Goal: Find specific page/section

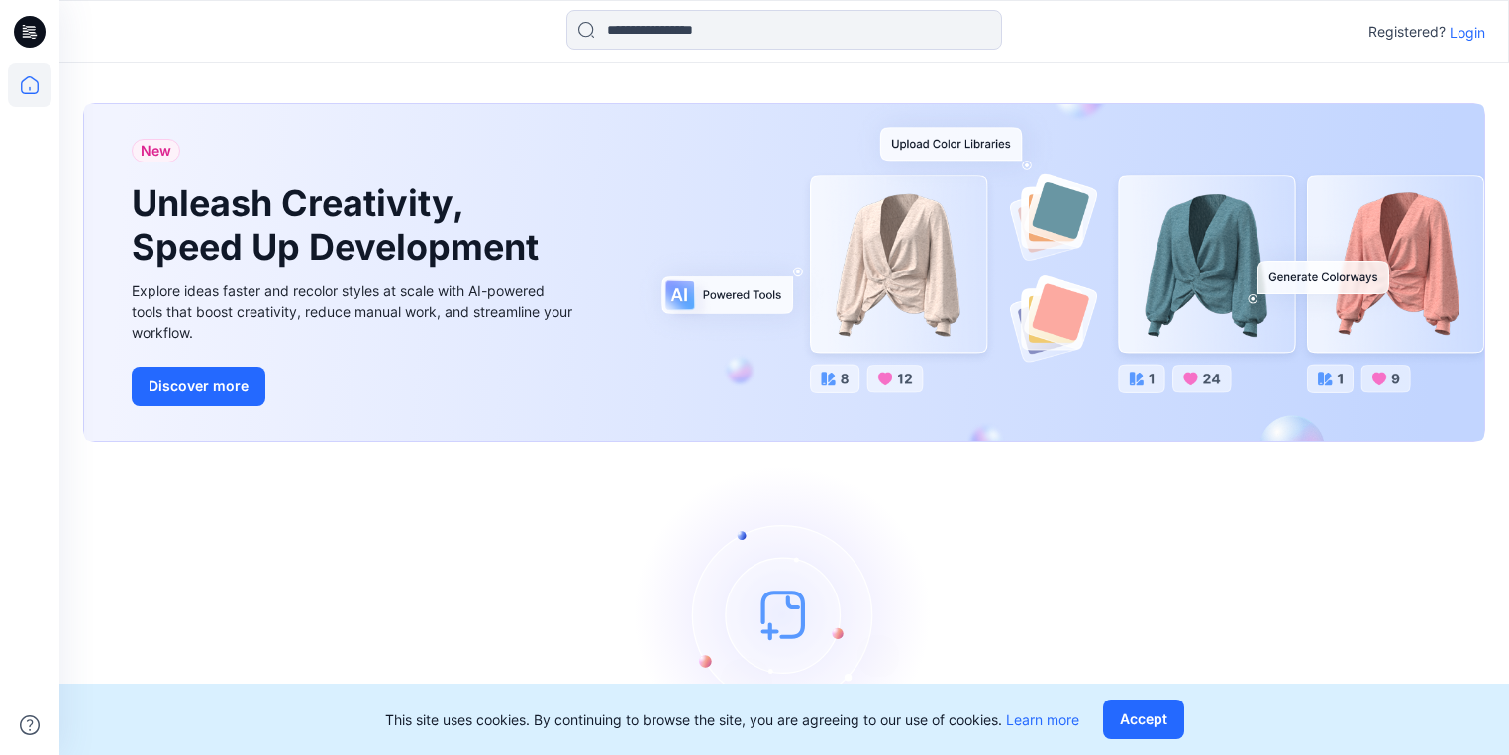
click at [1474, 32] on p "Login" at bounding box center [1468, 32] width 36 height 21
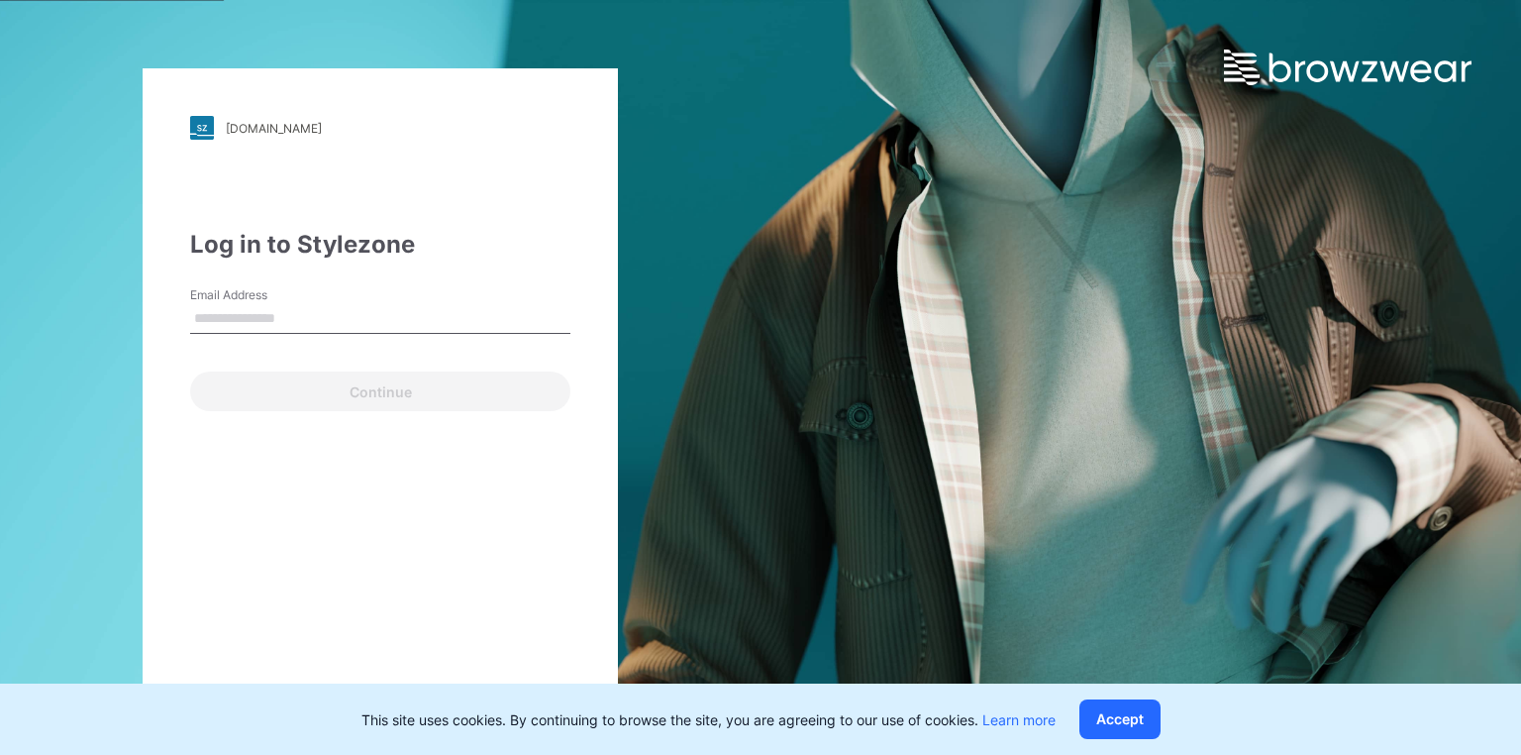
type input "**********"
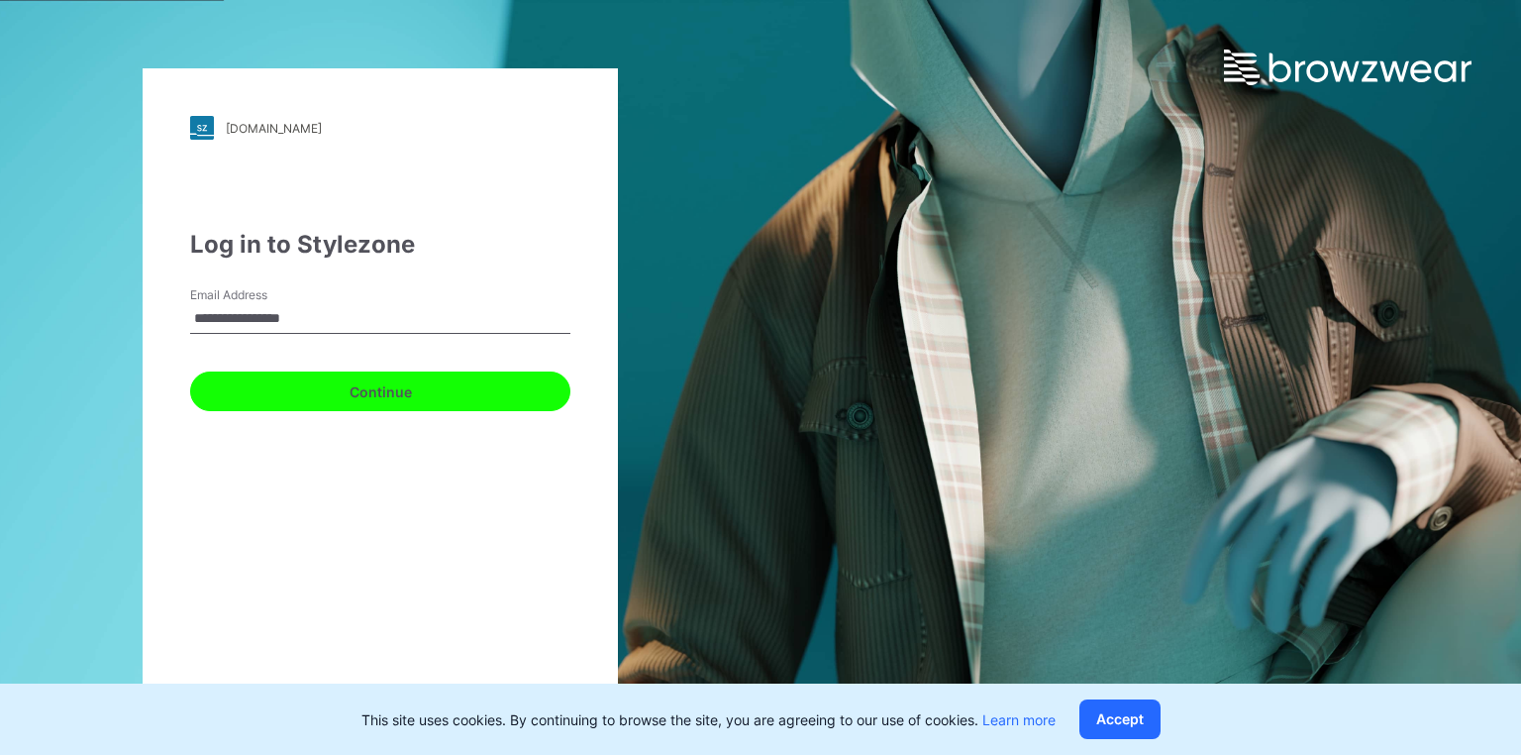
click at [343, 397] on button "Continue" at bounding box center [380, 391] width 380 height 40
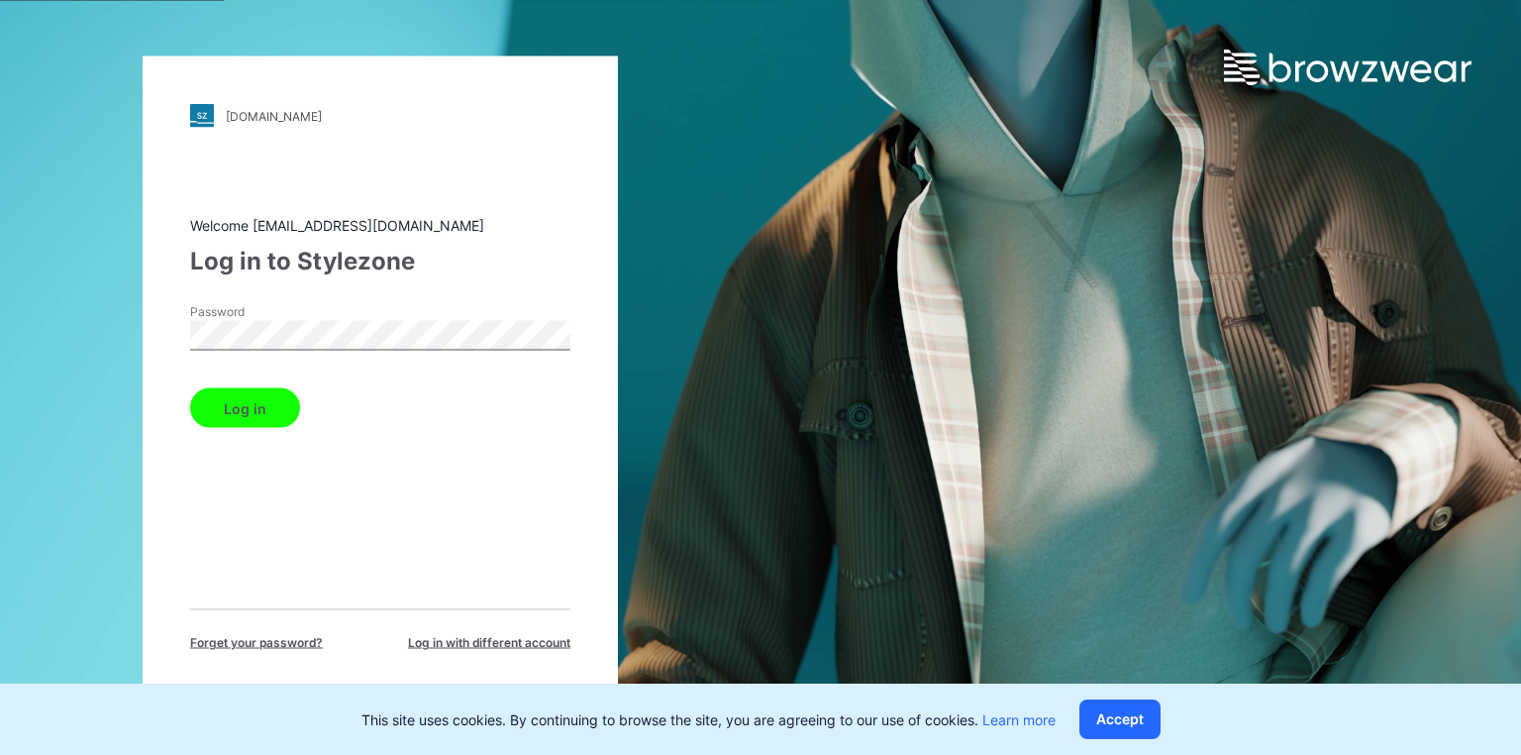
click at [254, 404] on button "Log in" at bounding box center [245, 408] width 110 height 40
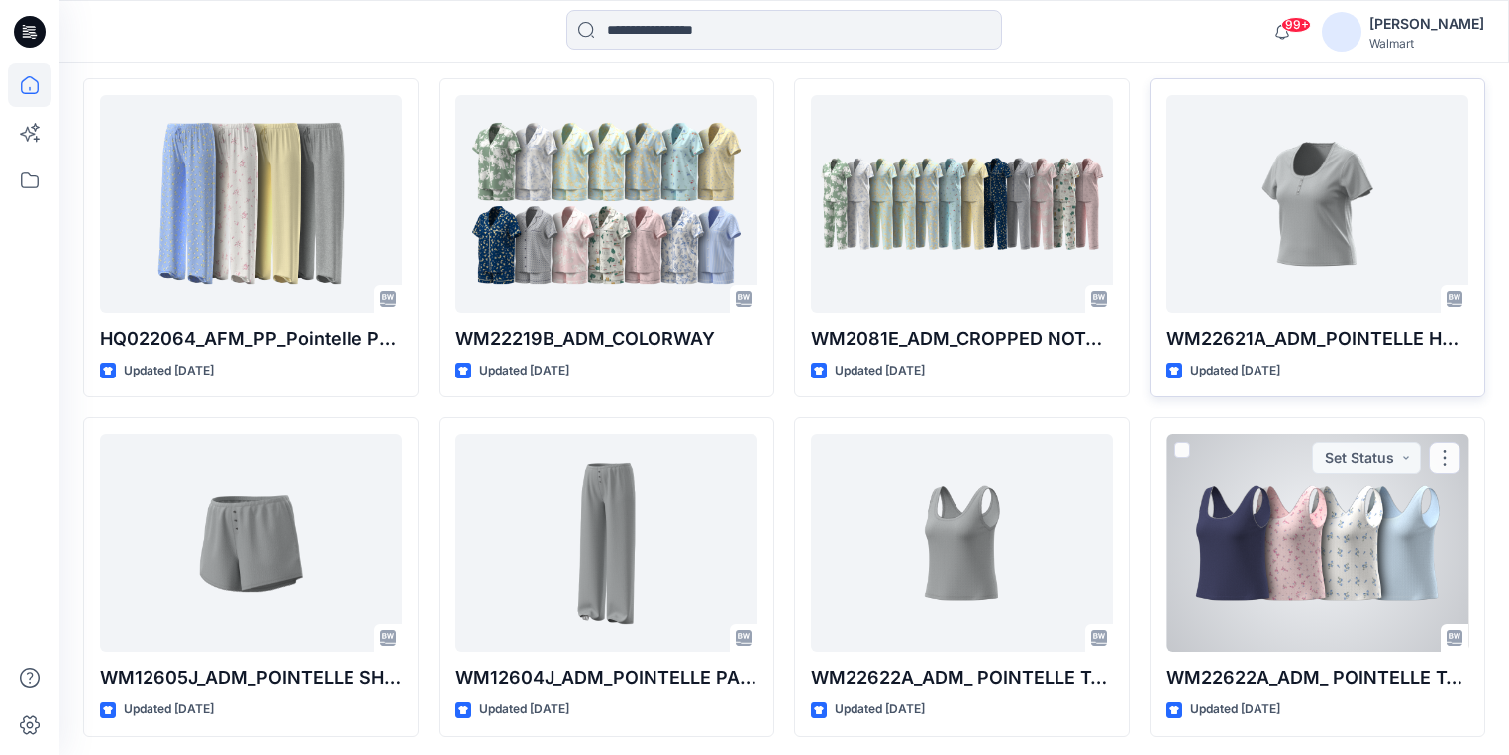
scroll to position [3263, 0]
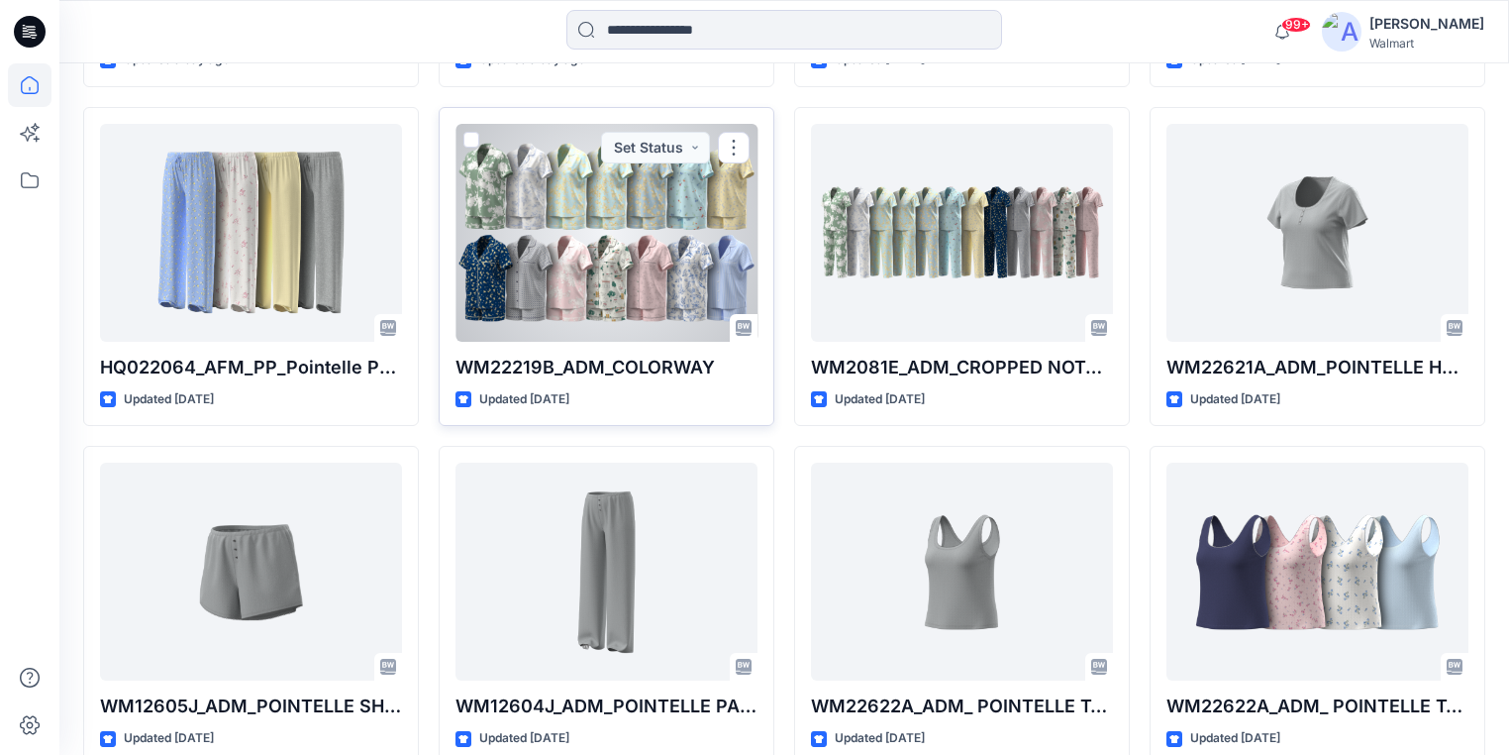
click at [606, 277] on div at bounding box center [607, 233] width 302 height 218
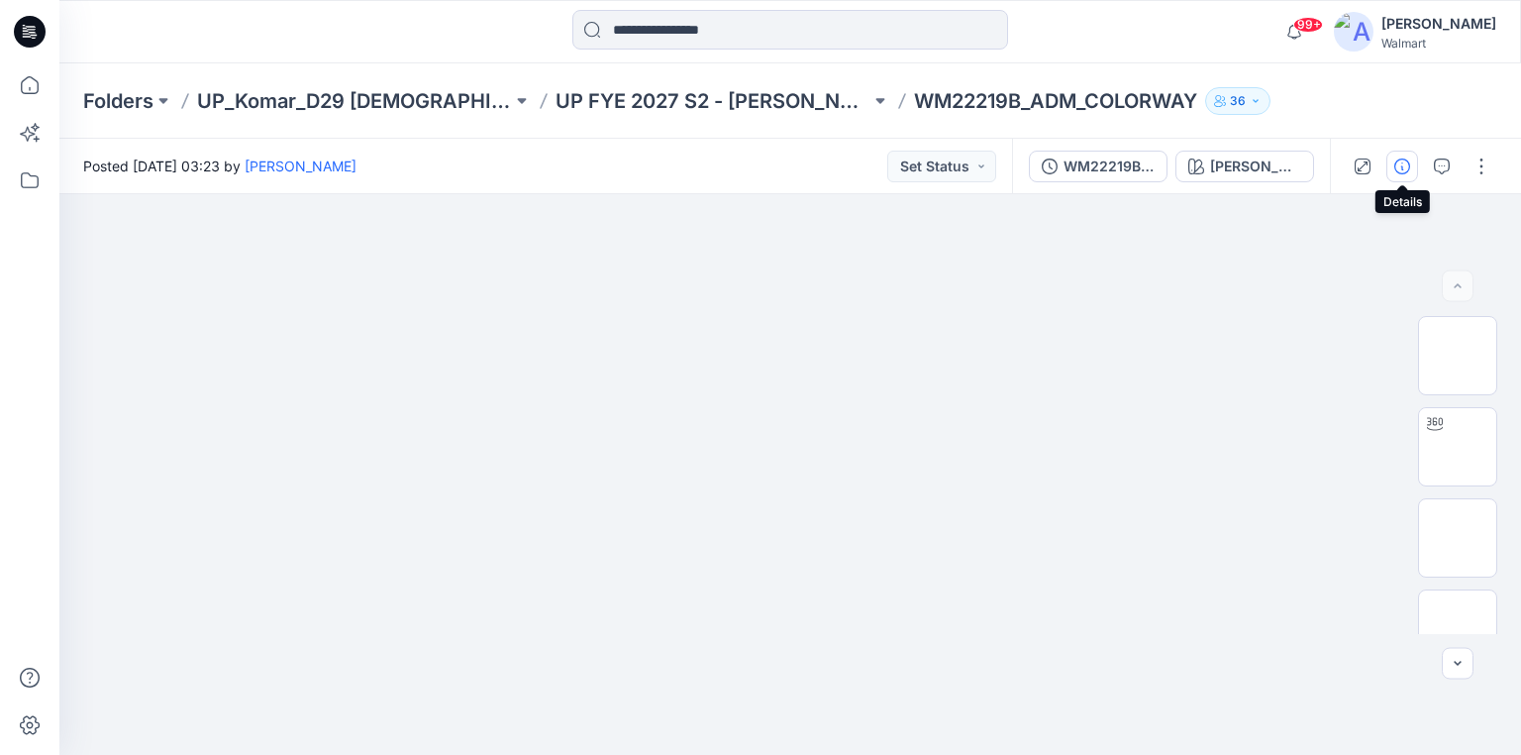
click at [1400, 162] on icon "button" at bounding box center [1402, 166] width 16 height 16
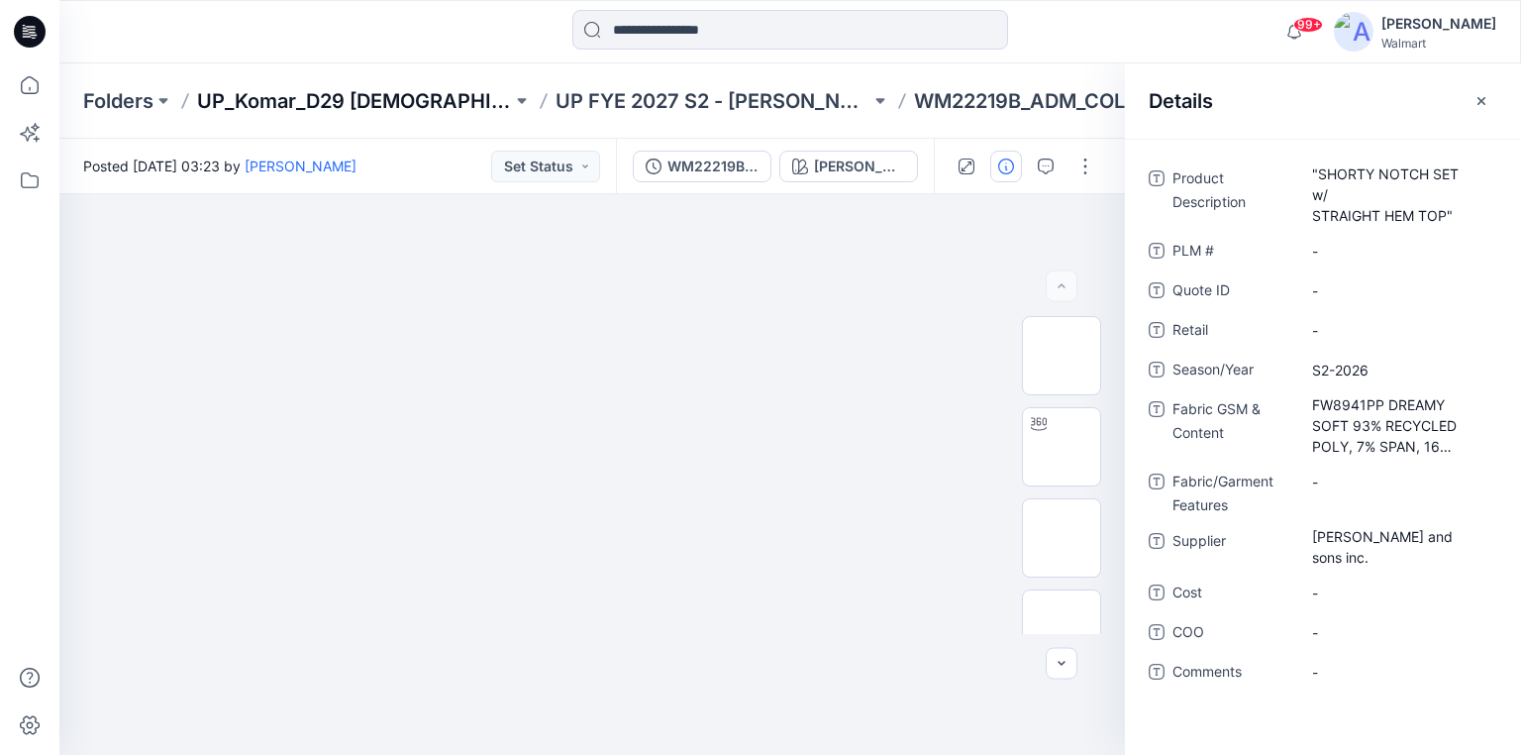
click at [396, 104] on p "UP_Komar_D29 [DEMOGRAPHIC_DATA] Sleep" at bounding box center [354, 101] width 315 height 28
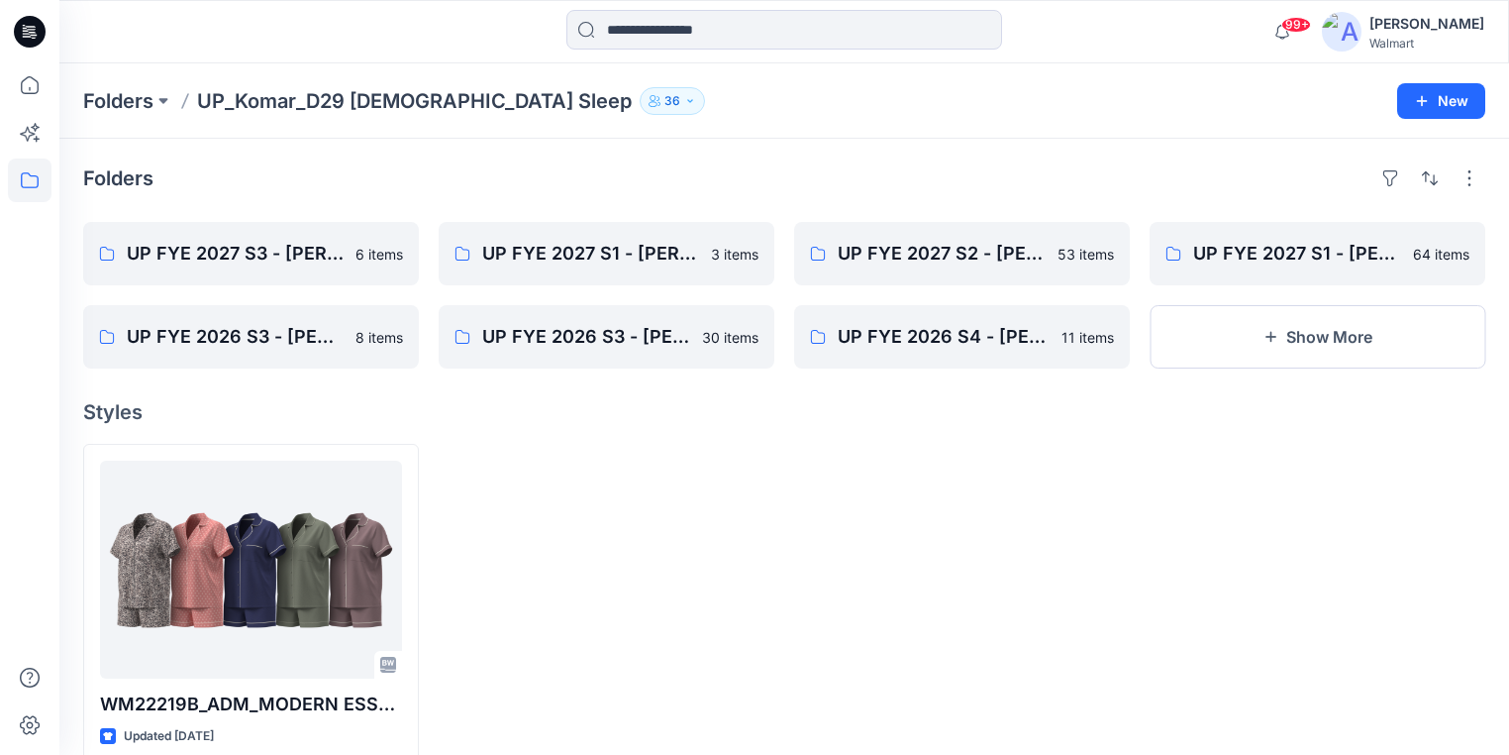
click at [27, 26] on icon at bounding box center [31, 26] width 10 height 1
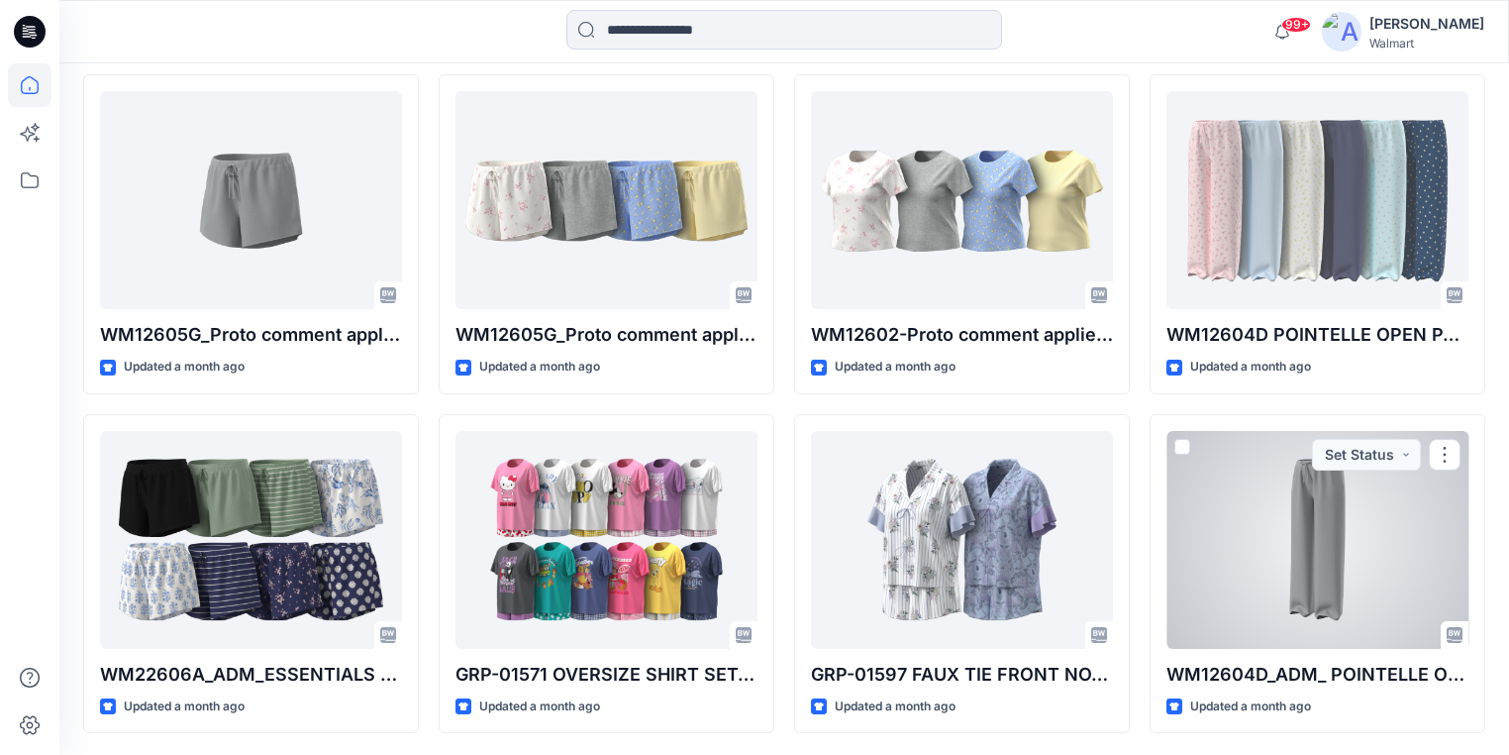
scroll to position [6074, 0]
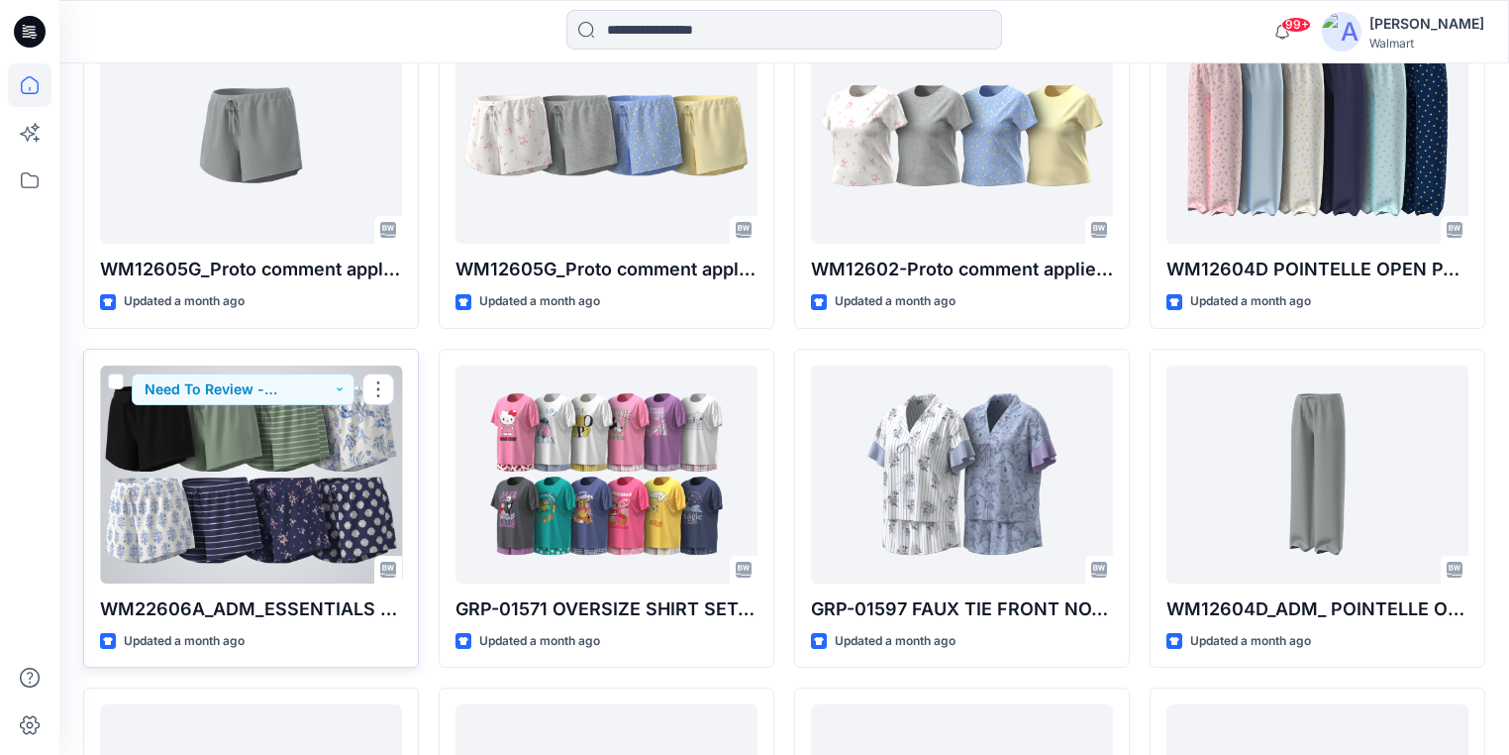
click at [267, 515] on div at bounding box center [251, 474] width 302 height 218
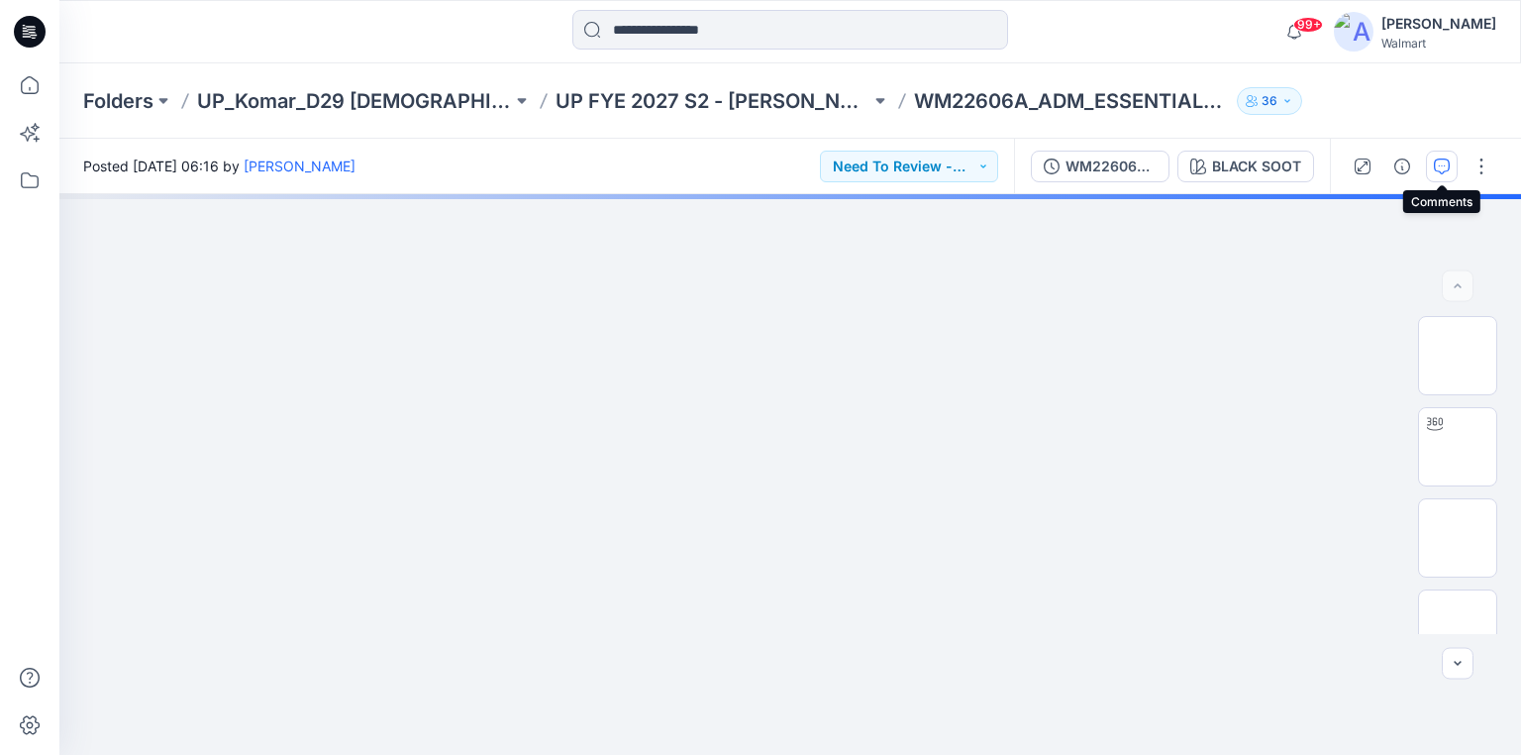
click at [1437, 170] on icon "button" at bounding box center [1442, 166] width 16 height 16
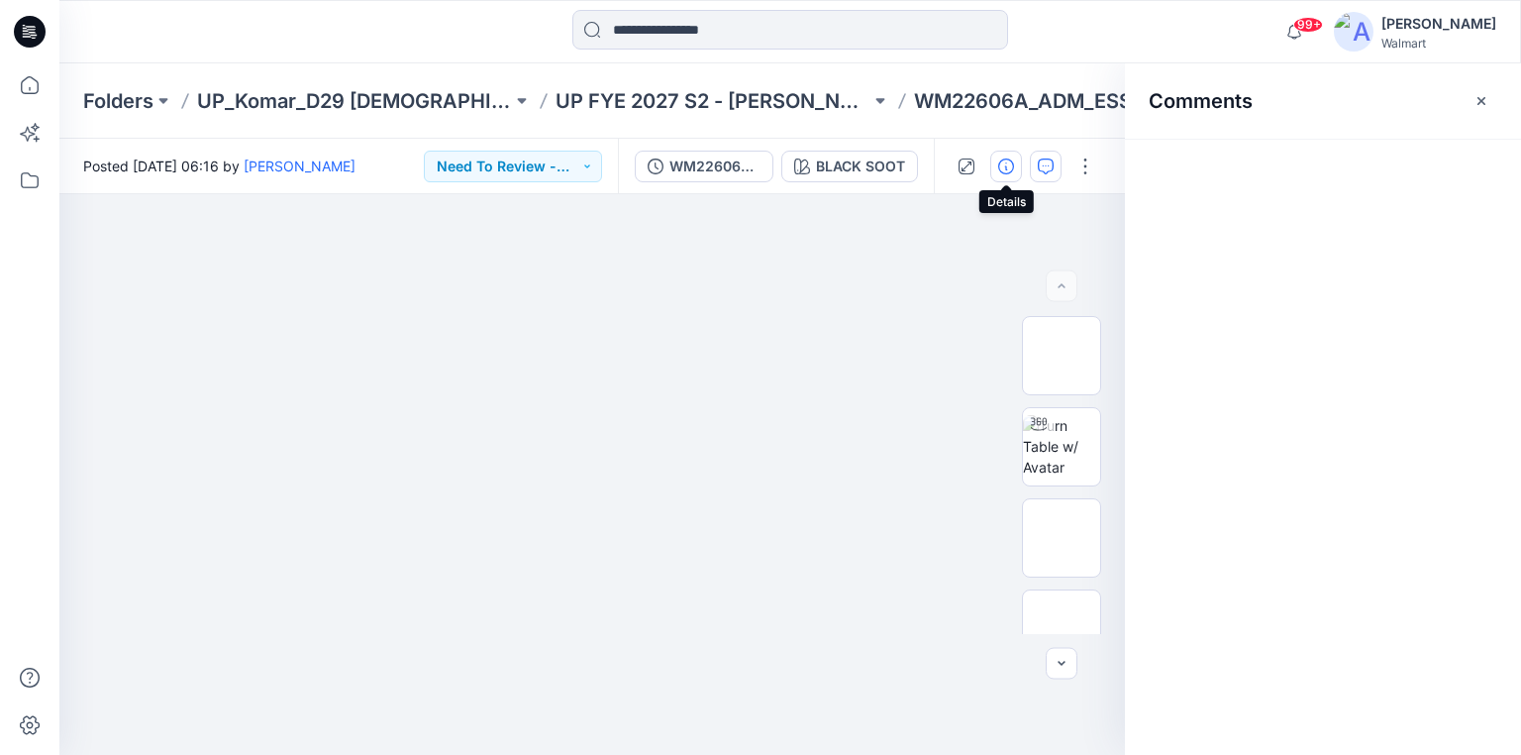
click at [1003, 164] on icon "button" at bounding box center [1006, 166] width 16 height 16
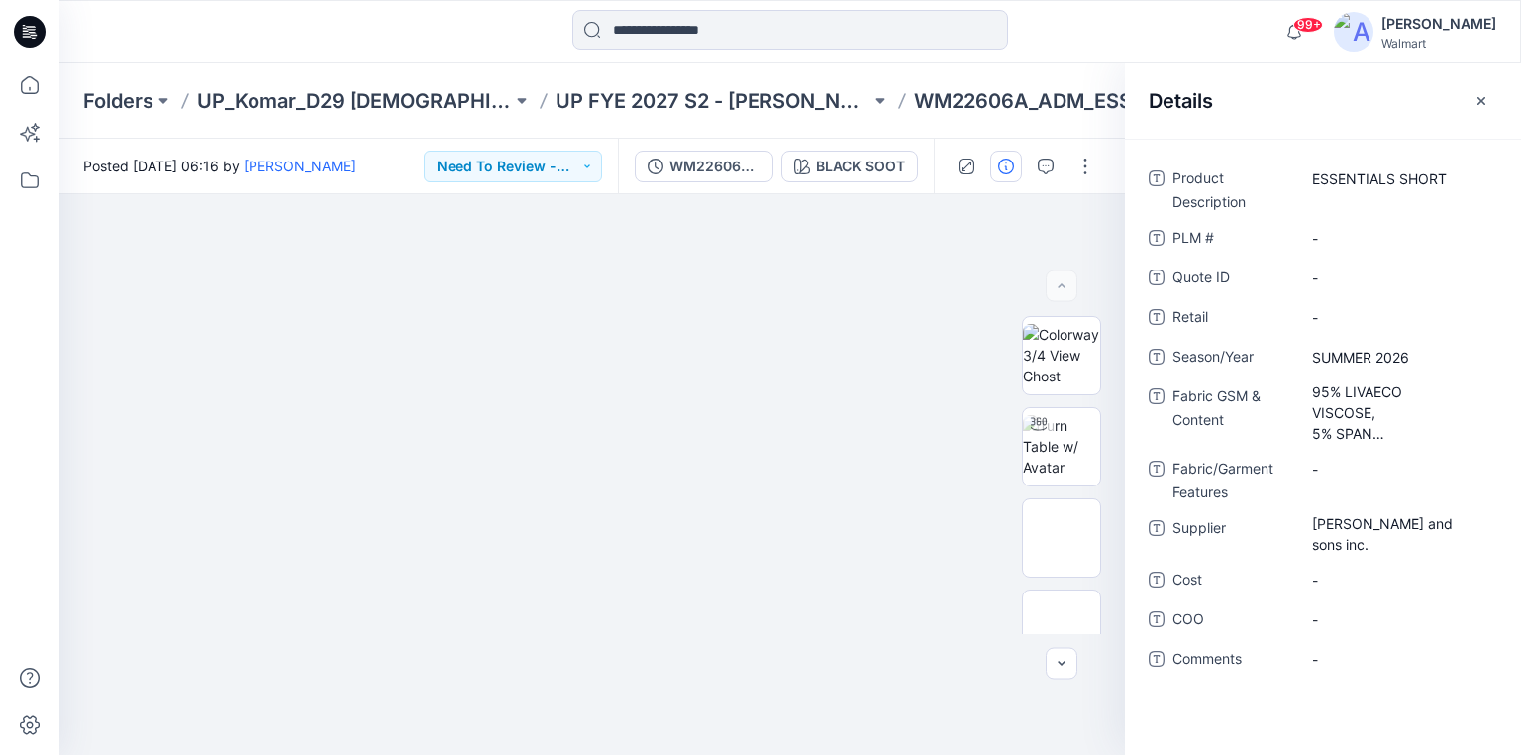
click at [21, 33] on icon at bounding box center [30, 32] width 32 height 32
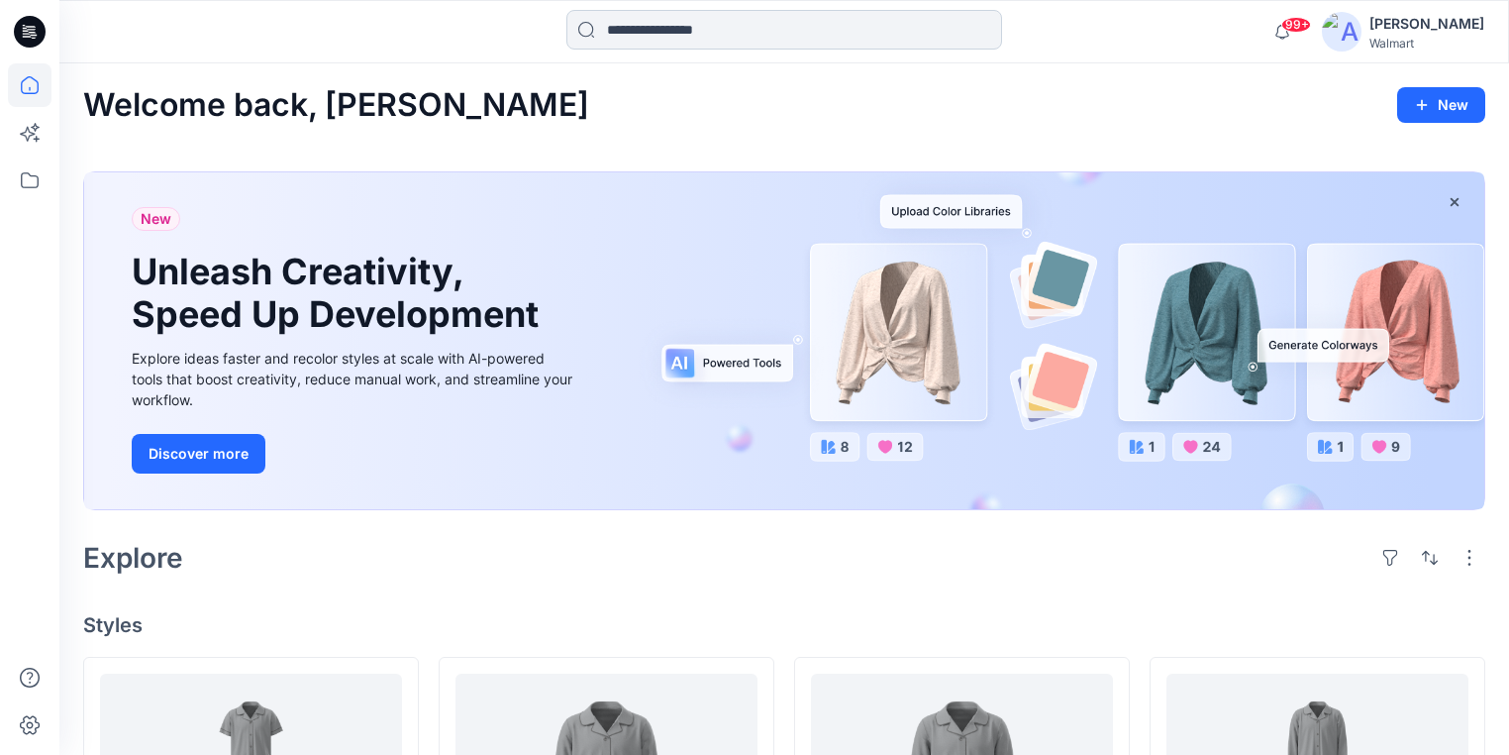
click at [651, 36] on input at bounding box center [784, 30] width 436 height 40
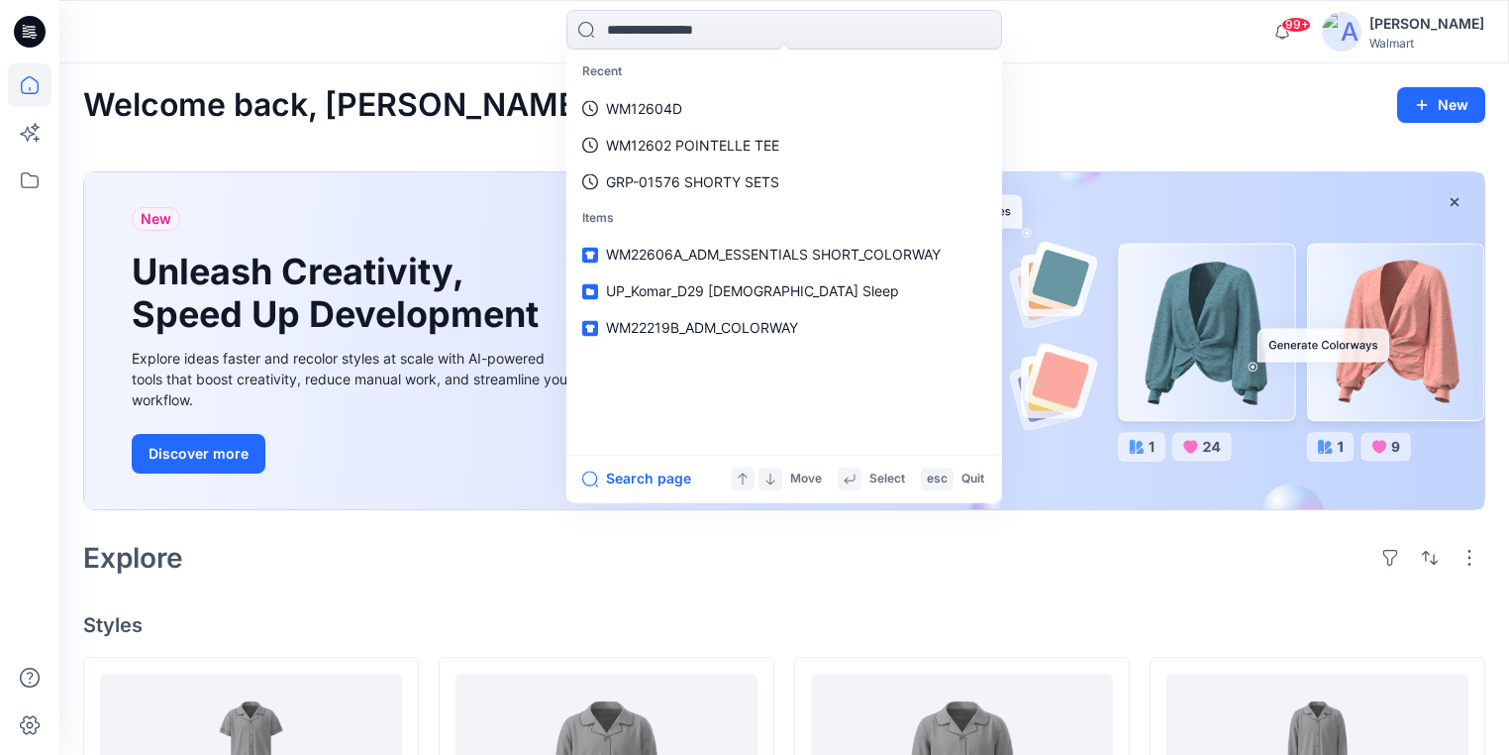
click at [23, 38] on icon at bounding box center [30, 32] width 32 height 32
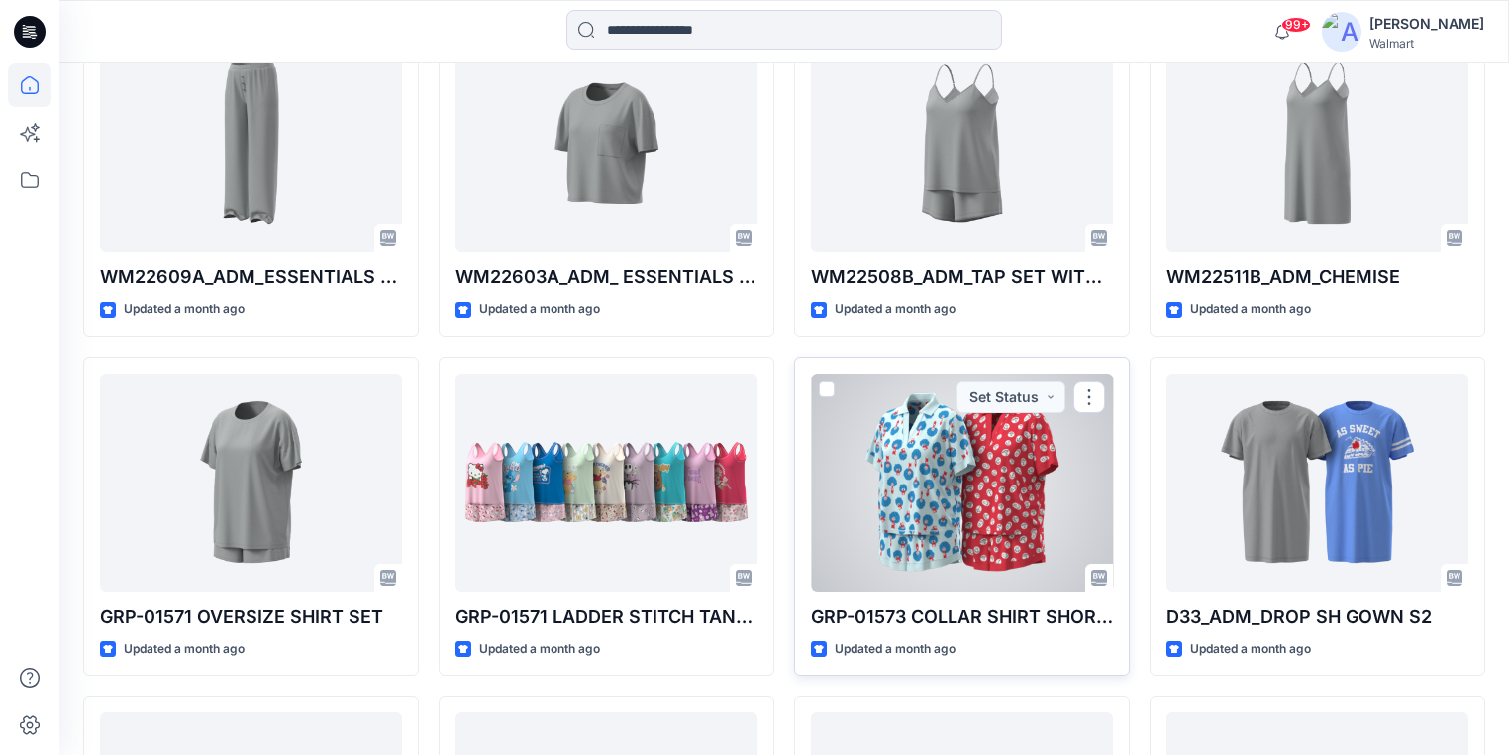
scroll to position [9124, 0]
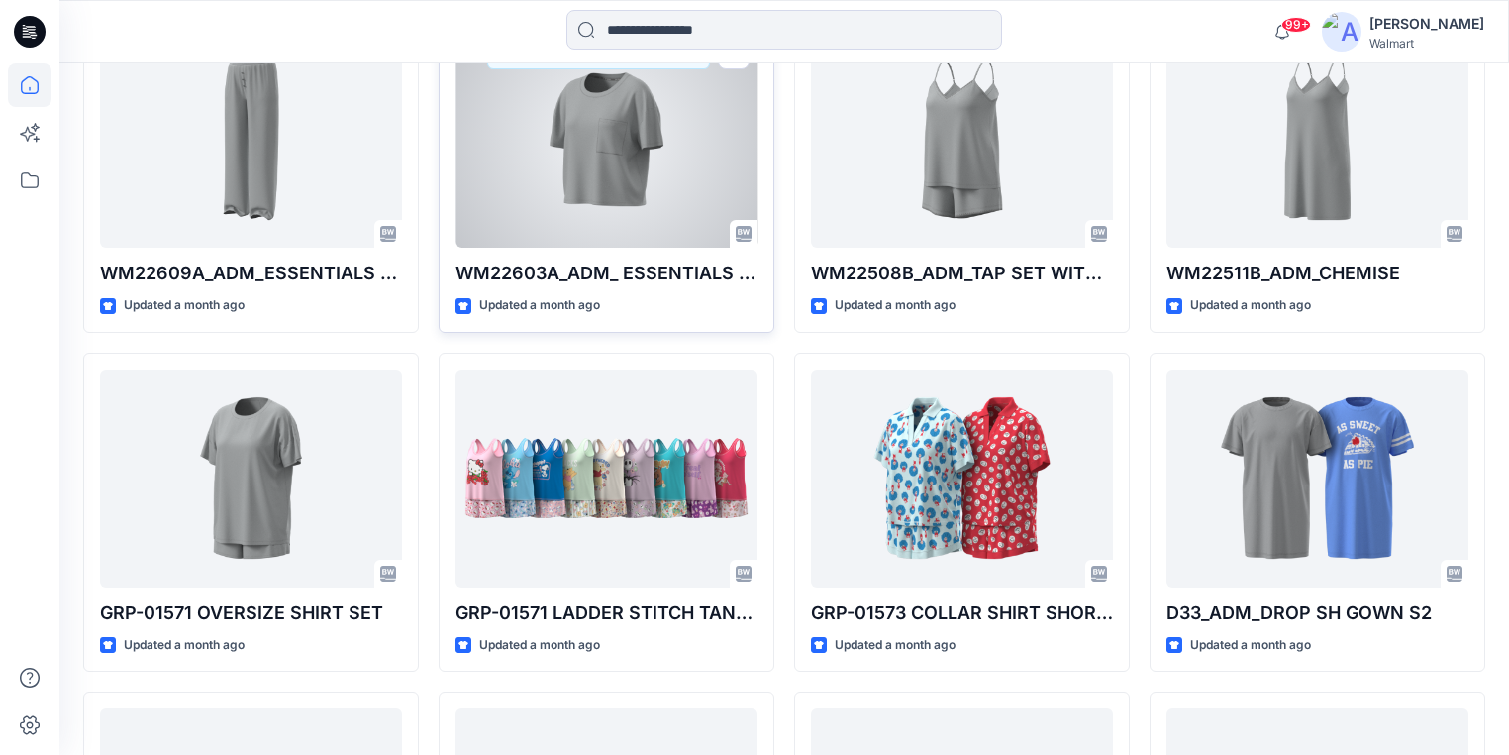
click at [585, 165] on div at bounding box center [607, 139] width 302 height 218
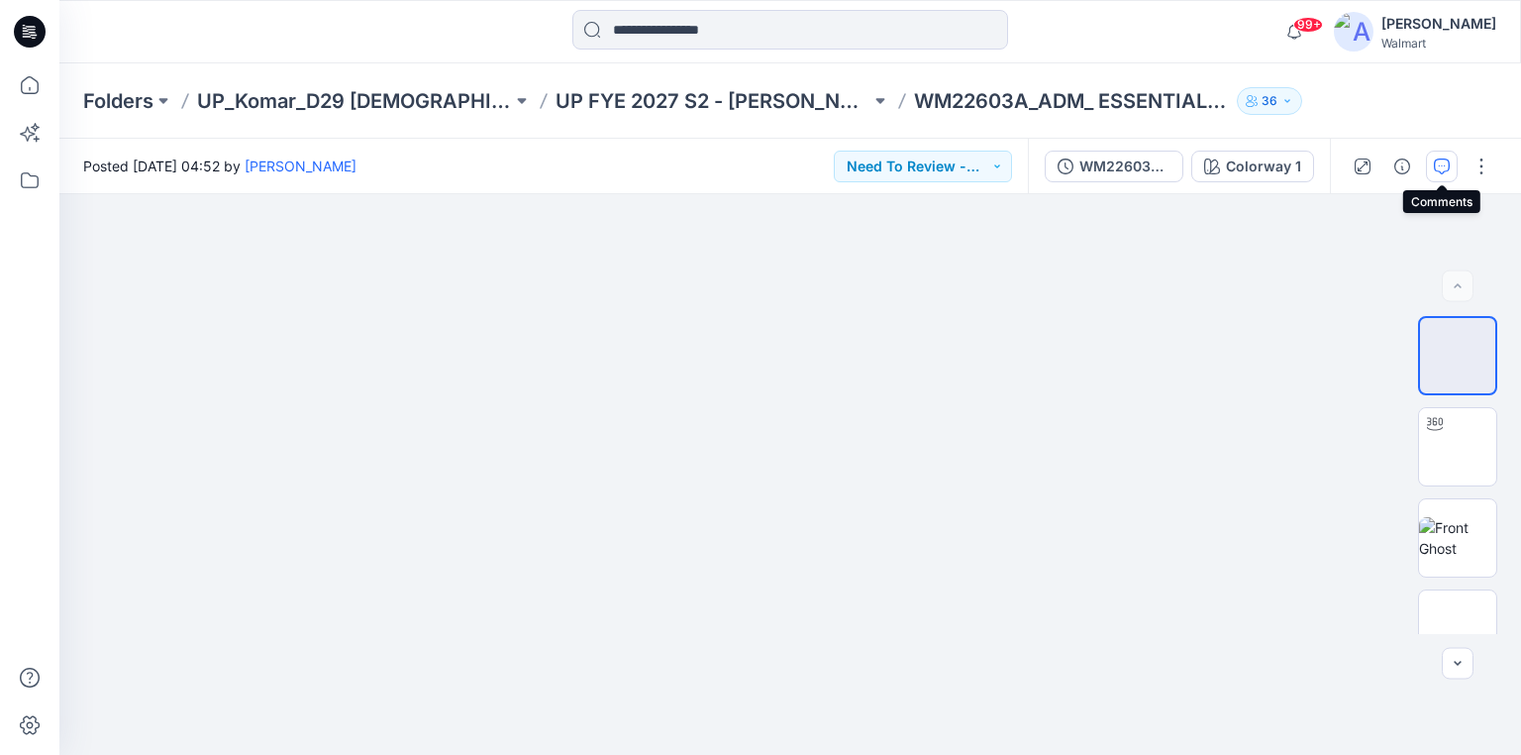
click at [1440, 165] on icon "button" at bounding box center [1442, 166] width 16 height 16
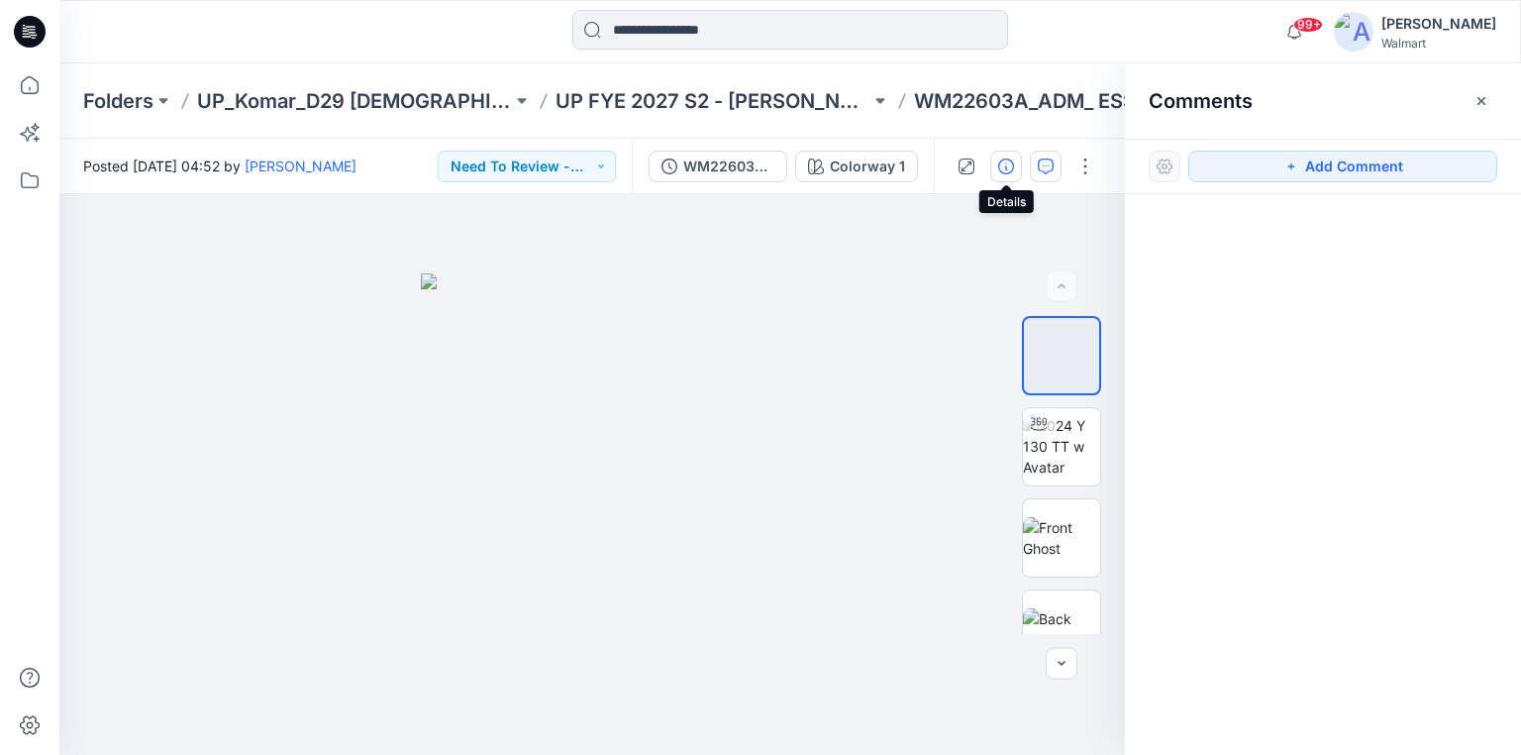
click at [1006, 161] on icon "button" at bounding box center [1006, 166] width 16 height 16
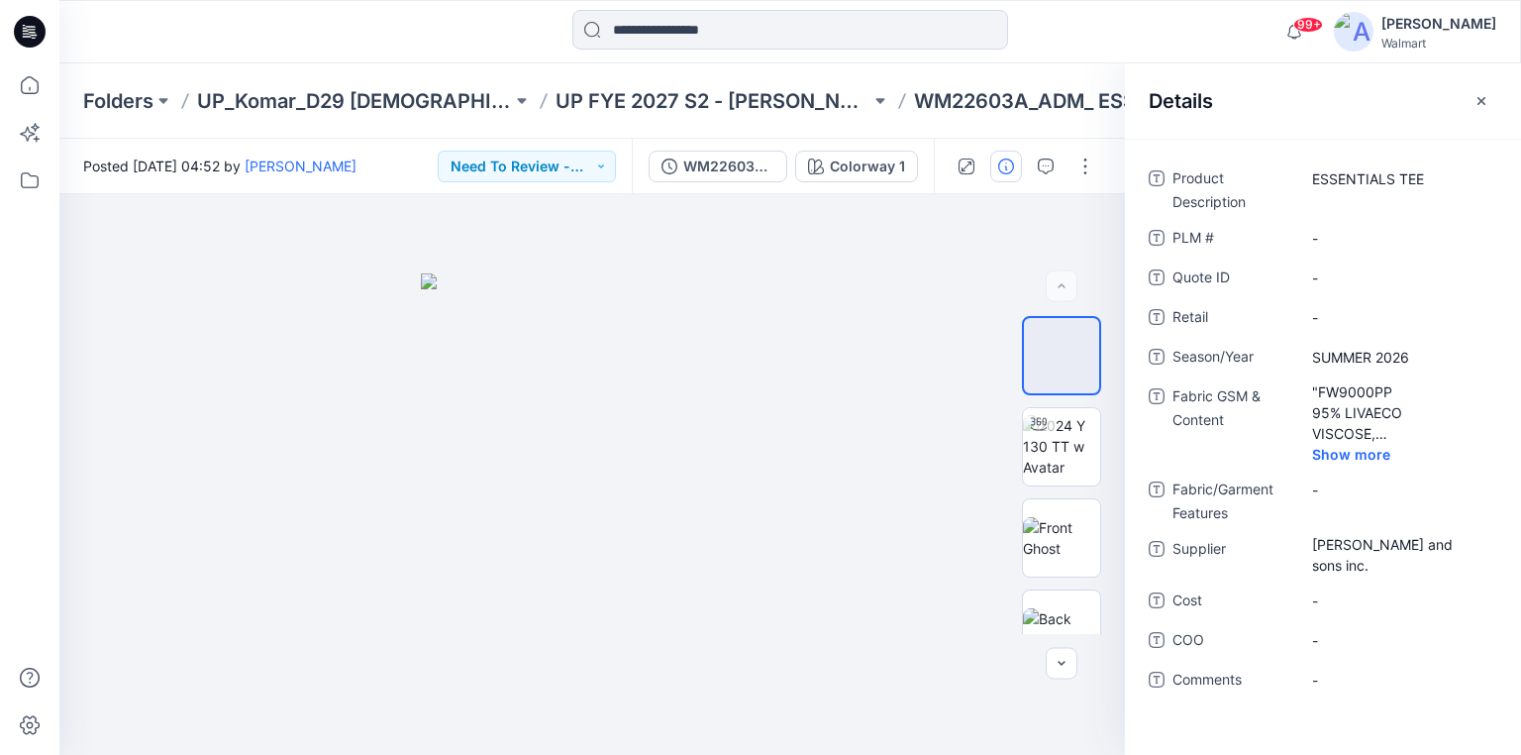
click at [27, 27] on icon at bounding box center [31, 26] width 10 height 1
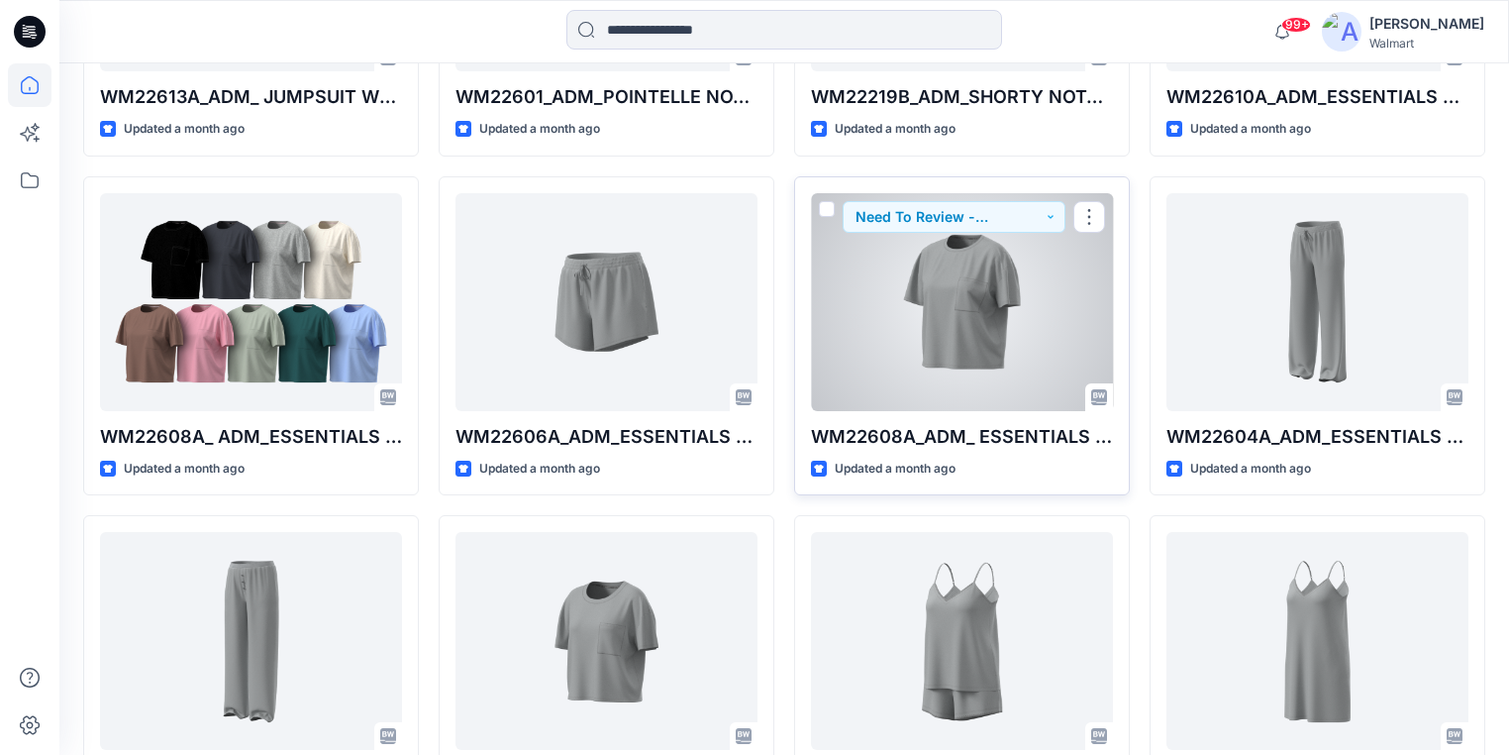
scroll to position [8859, 0]
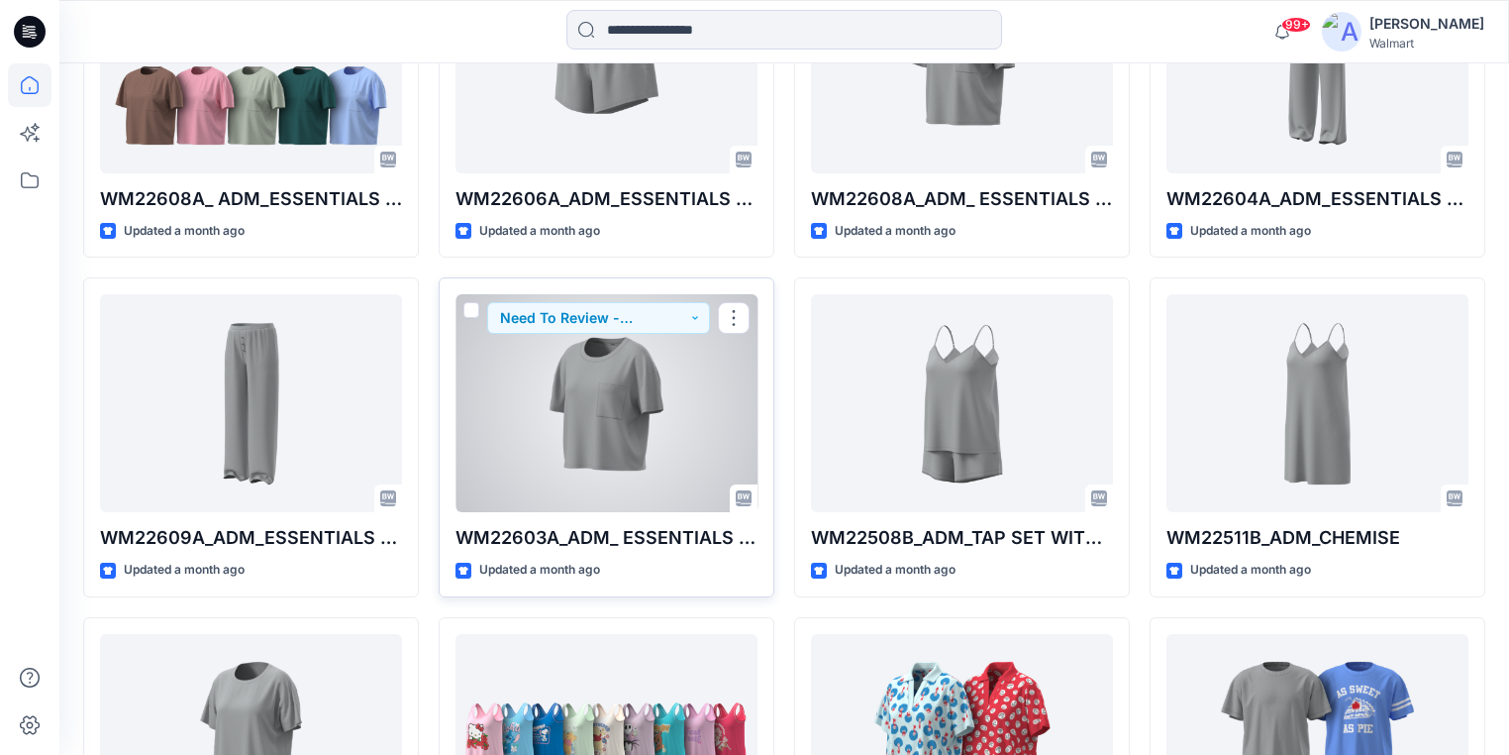
click at [586, 454] on div at bounding box center [607, 403] width 302 height 218
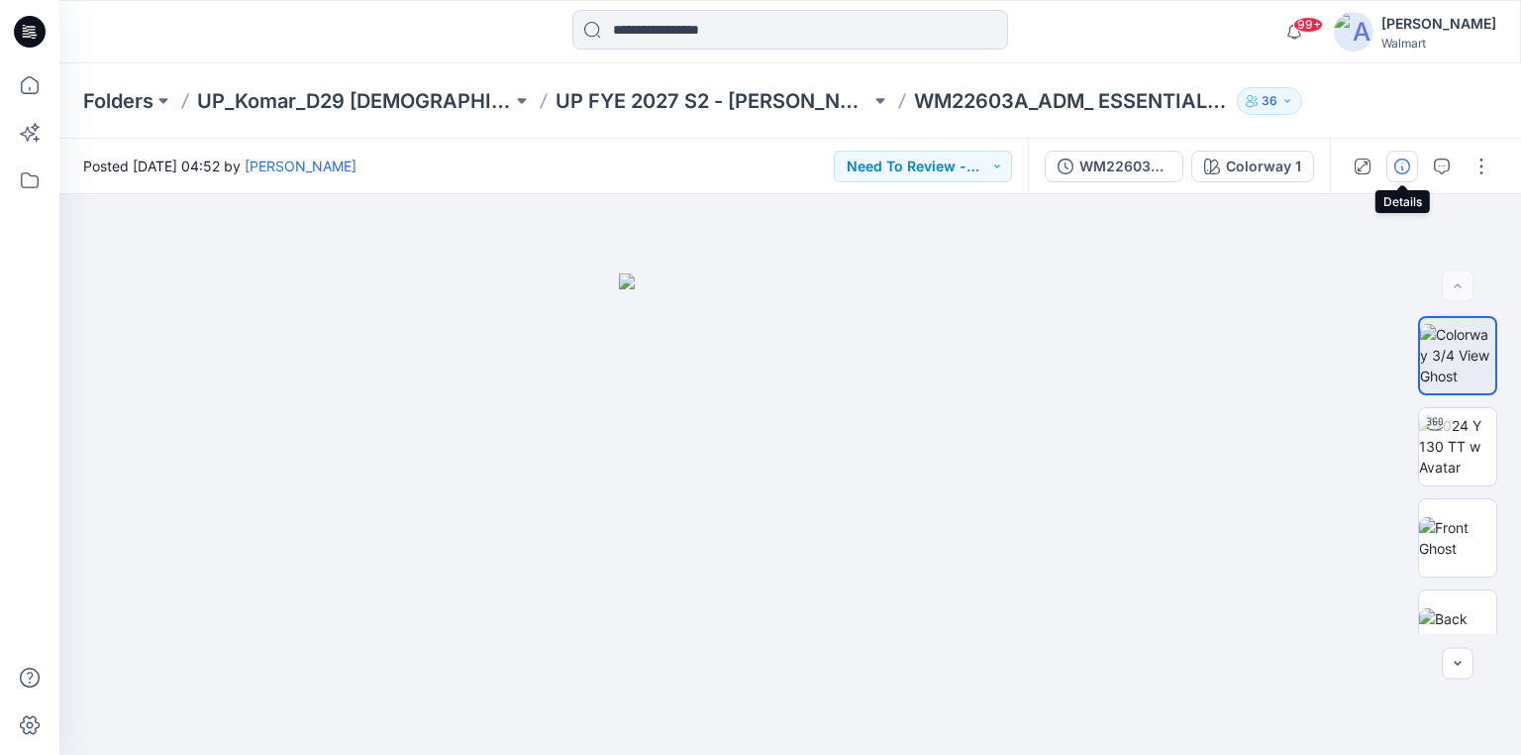
click at [1394, 161] on icon "button" at bounding box center [1402, 166] width 16 height 16
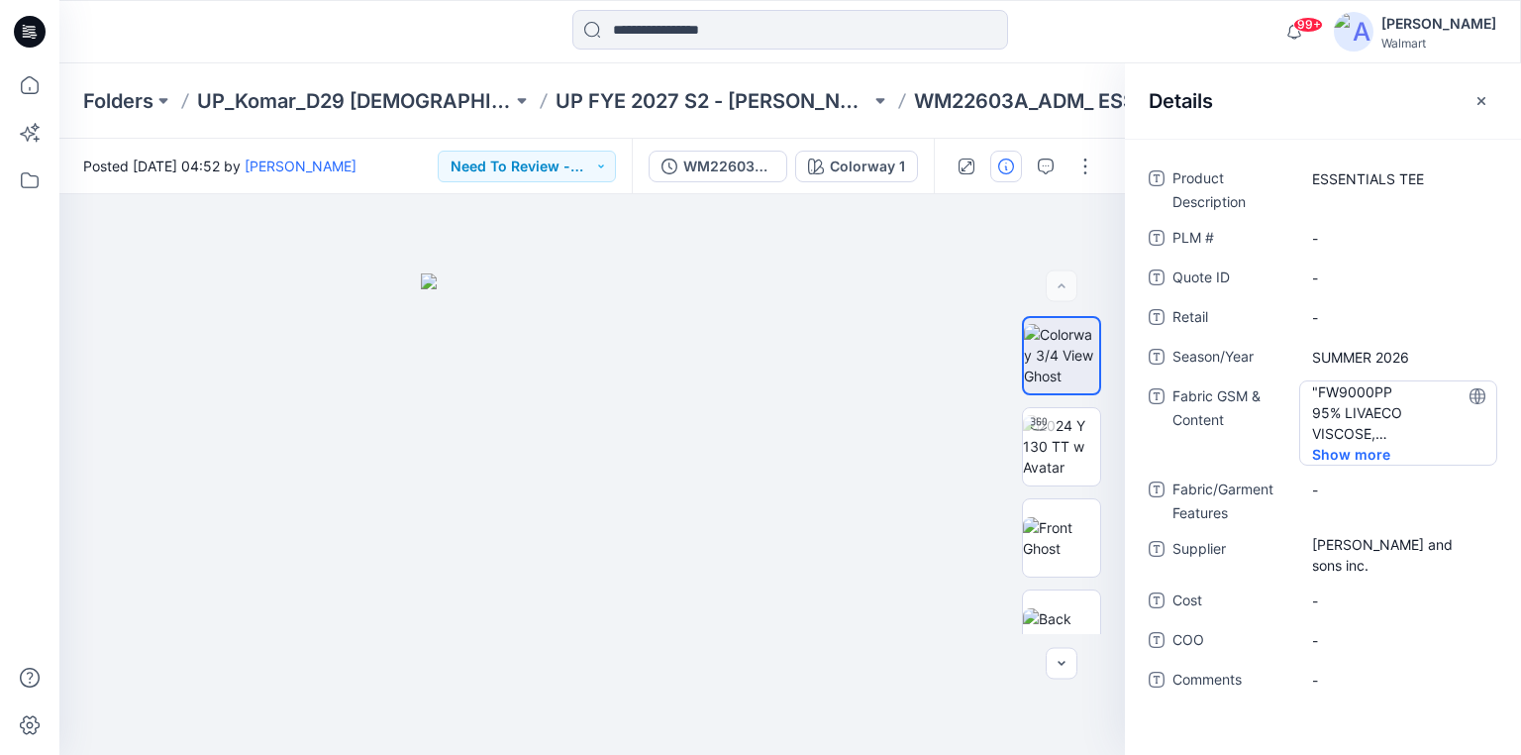
click at [1351, 456] on span "Show more" at bounding box center [1364, 454] width 104 height 21
